Goal: Check status: Check status

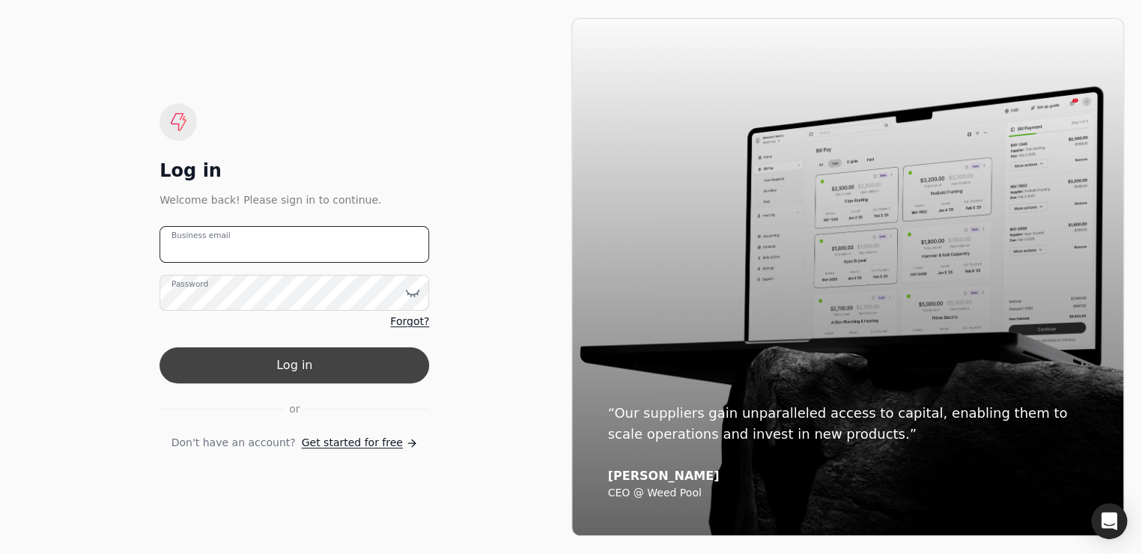
type email "[PERSON_NAME][EMAIL_ADDRESS][DOMAIN_NAME][PERSON_NAME]"
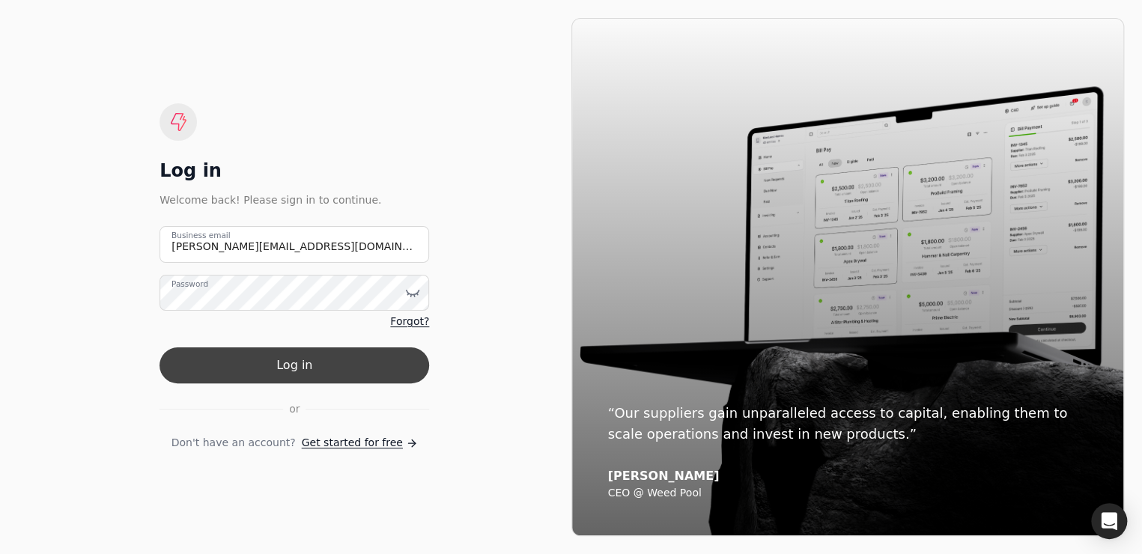
click at [326, 363] on button "Log in" at bounding box center [295, 366] width 270 height 36
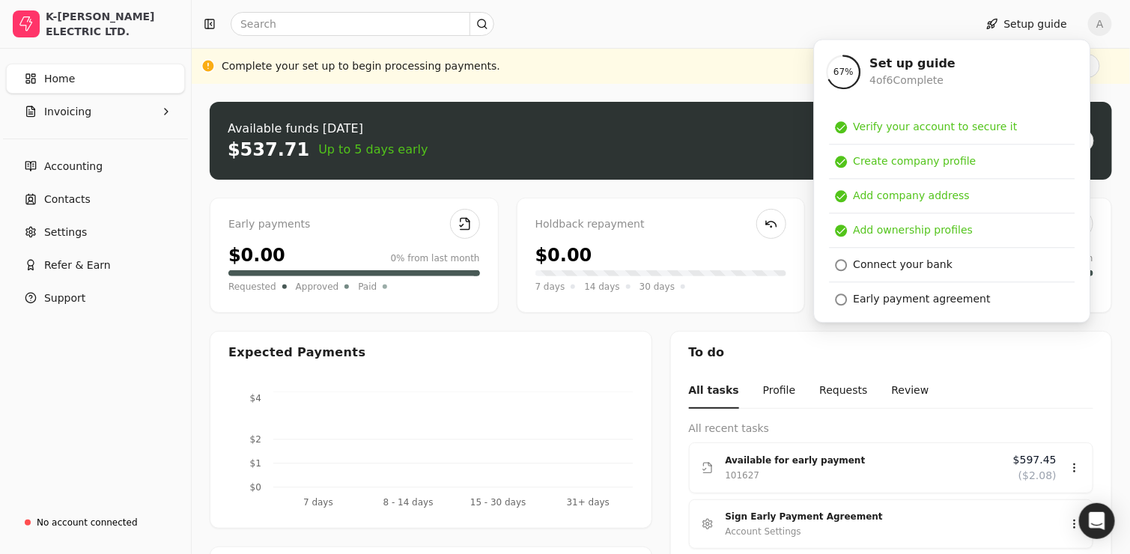
click at [578, 24] on div at bounding box center [580, 24] width 765 height 24
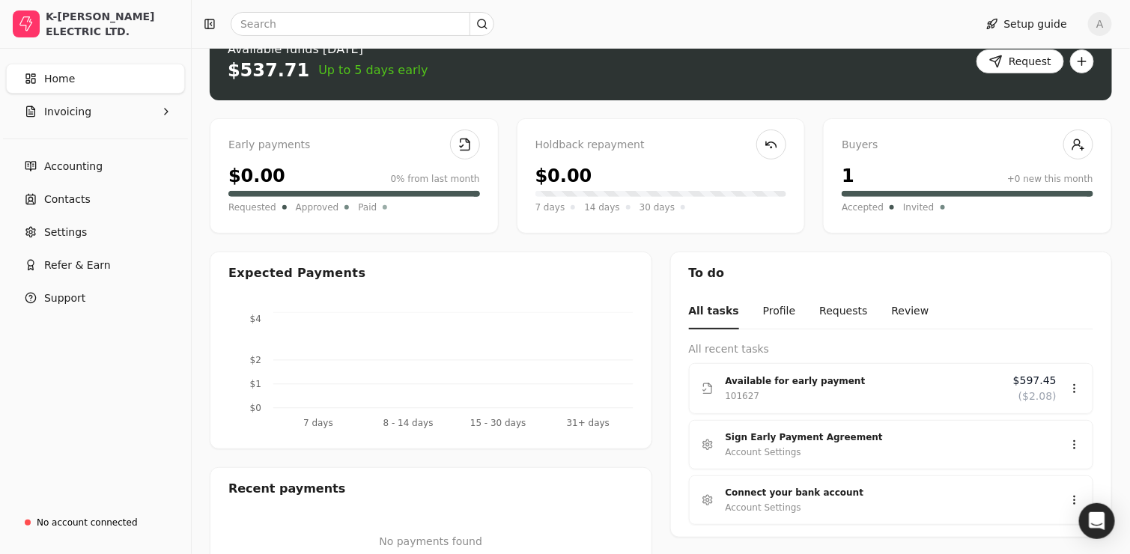
scroll to position [150, 0]
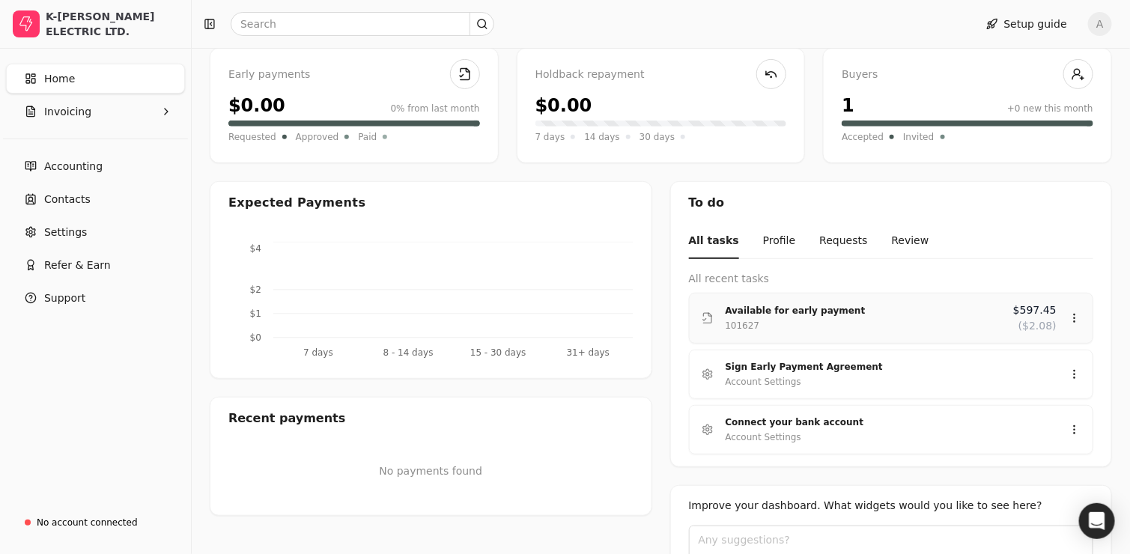
click at [825, 318] on div "101627" at bounding box center [864, 325] width 276 height 15
click at [1030, 367] on div "Review" at bounding box center [1046, 360] width 90 height 25
